Goal: Check status

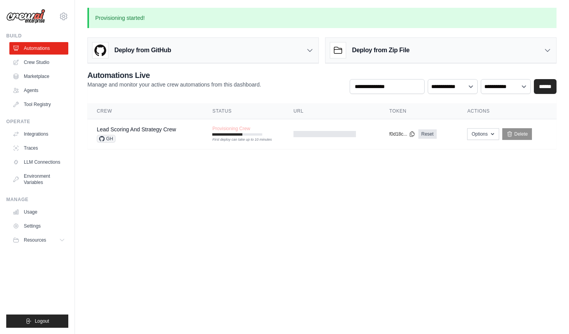
click at [321, 47] on div "Deploy from GitHub Deploy your project directly from GitHub. Select a repositor…" at bounding box center [321, 48] width 469 height 29
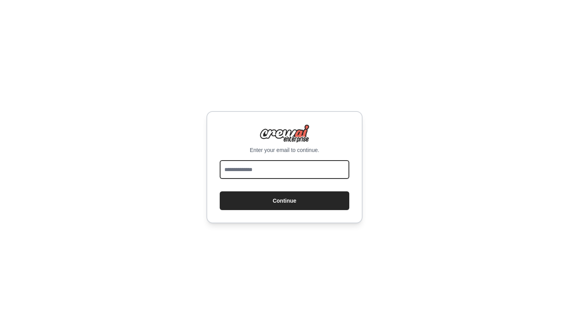
click at [252, 163] on input "email" at bounding box center [285, 169] width 130 height 19
type input "**********"
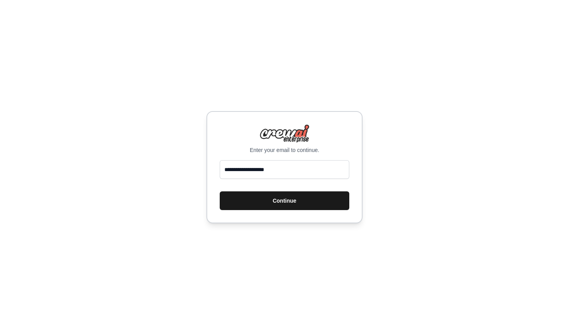
click at [273, 199] on button "Continue" at bounding box center [285, 201] width 130 height 19
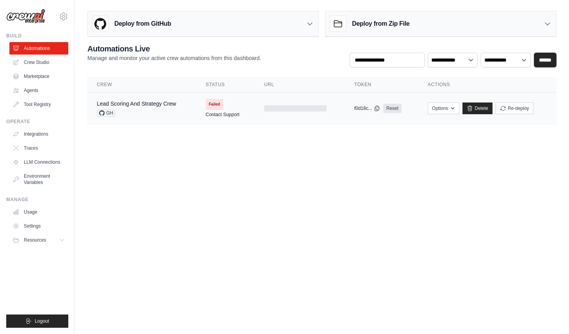
click at [231, 103] on td "Failed Contact Support" at bounding box center [225, 108] width 59 height 31
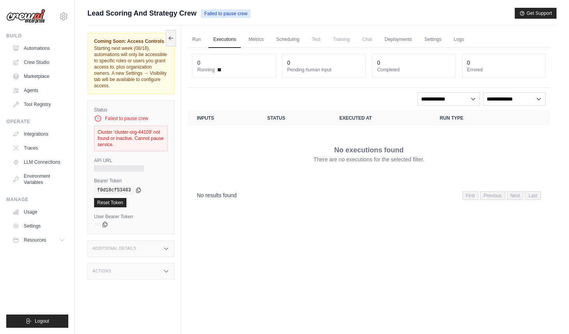
drag, startPoint x: 197, startPoint y: 14, endPoint x: 84, endPoint y: 14, distance: 112.7
click at [85, 14] on div "Submit a support request Describe your issue or question * Please be specific a…" at bounding box center [322, 184] width 494 height 352
click at [133, 5] on main "Submit a support request Describe your issue or question * Please be specific a…" at bounding box center [322, 183] width 494 height 367
click at [142, 9] on span "Lead Scoring And Strategy Crew" at bounding box center [141, 13] width 109 height 11
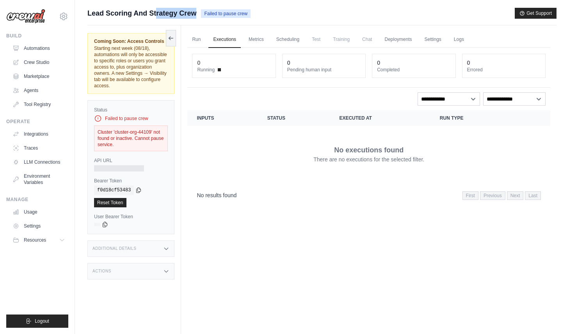
click at [142, 9] on span "Lead Scoring And Strategy Crew" at bounding box center [141, 13] width 109 height 11
click at [279, 11] on div "Lead Scoring And Strategy Crew Failed to pause crew Get Support" at bounding box center [321, 13] width 469 height 11
click at [259, 39] on link "Metrics" at bounding box center [256, 40] width 25 height 16
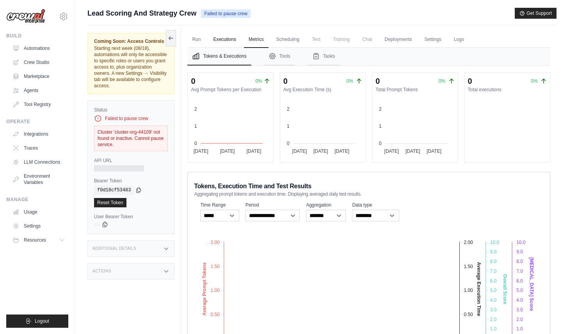
click at [220, 41] on link "Executions" at bounding box center [224, 40] width 32 height 16
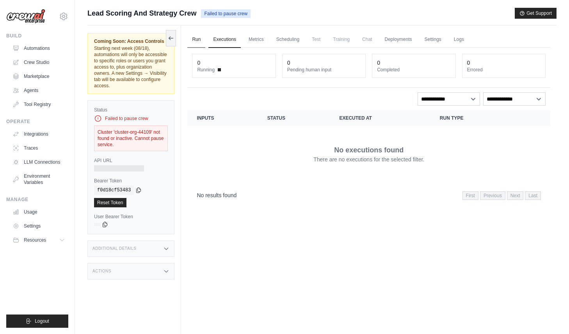
click at [197, 41] on link "Run" at bounding box center [196, 40] width 18 height 16
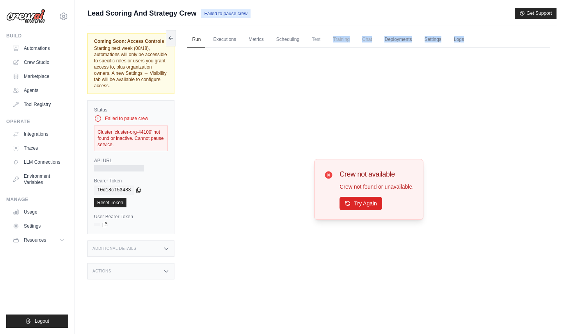
drag, startPoint x: 477, startPoint y: 39, endPoint x: 327, endPoint y: 29, distance: 150.5
click at [328, 29] on div "Run Executions Metrics Scheduling Test Training Chat Deployments Settings Logs …" at bounding box center [368, 192] width 375 height 334
click at [348, 14] on div "Lead Scoring And Strategy Crew Failed to pause crew Get Support" at bounding box center [321, 13] width 469 height 11
click at [329, 176] on icon at bounding box center [328, 174] width 9 height 9
